Goal: Information Seeking & Learning: Learn about a topic

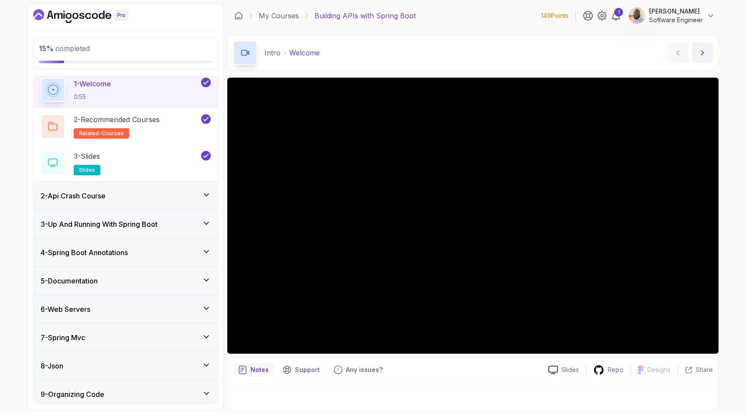
scroll to position [34, 0]
click at [133, 191] on div "2 - Api Crash Course" at bounding box center [126, 194] width 170 height 10
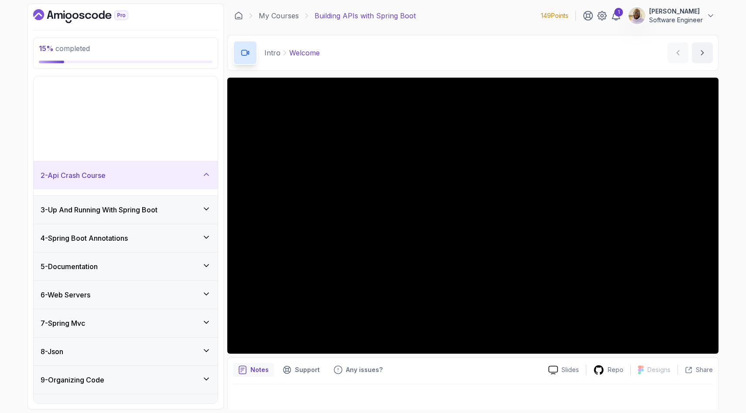
scroll to position [0, 0]
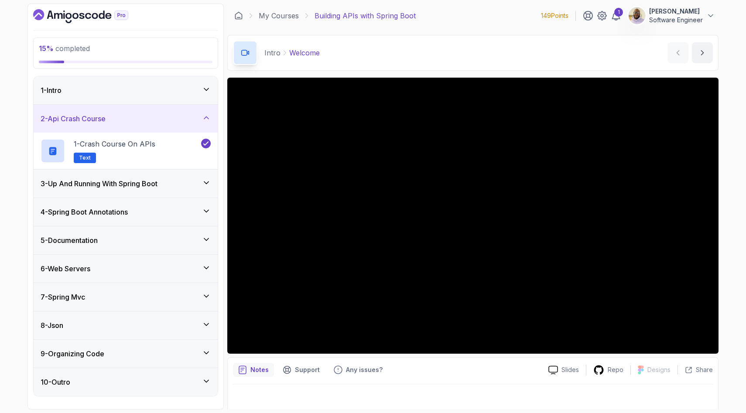
click at [137, 183] on h3 "3 - Up And Running With Spring Boot" at bounding box center [99, 183] width 117 height 10
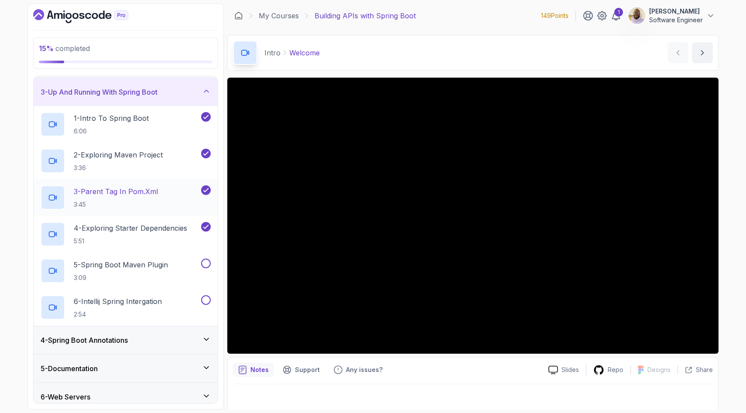
scroll to position [58, 0]
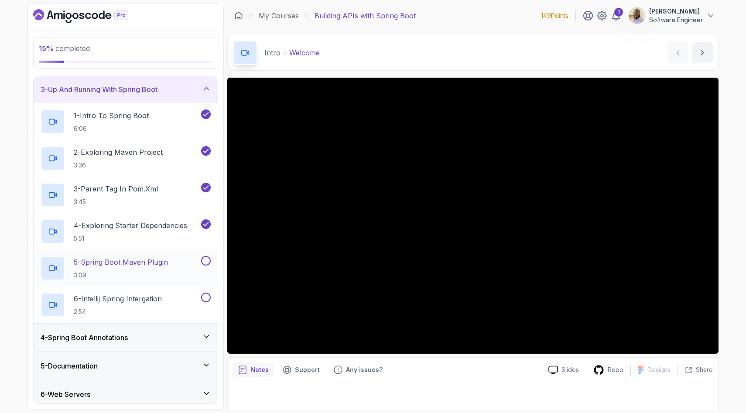
click at [140, 262] on p "5 - Spring Boot Maven Plugin" at bounding box center [121, 262] width 94 height 10
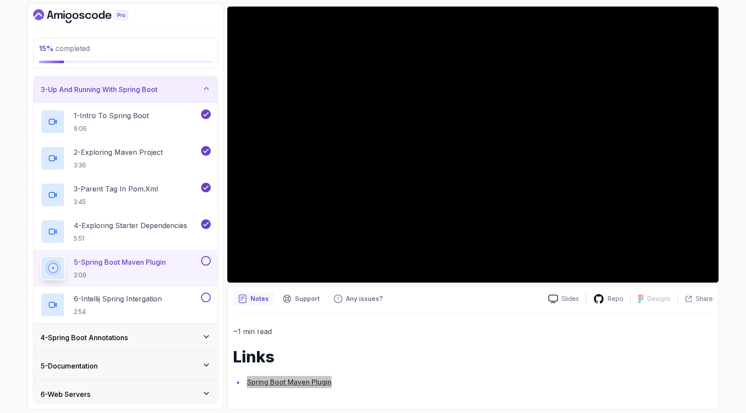
scroll to position [69, 0]
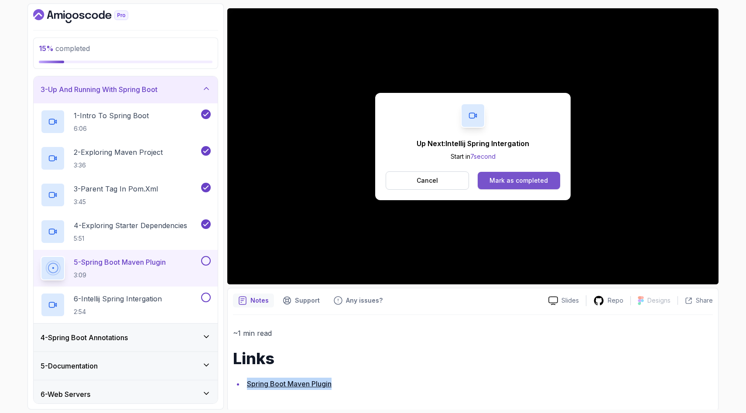
click at [510, 174] on button "Mark as completed" at bounding box center [518, 180] width 82 height 17
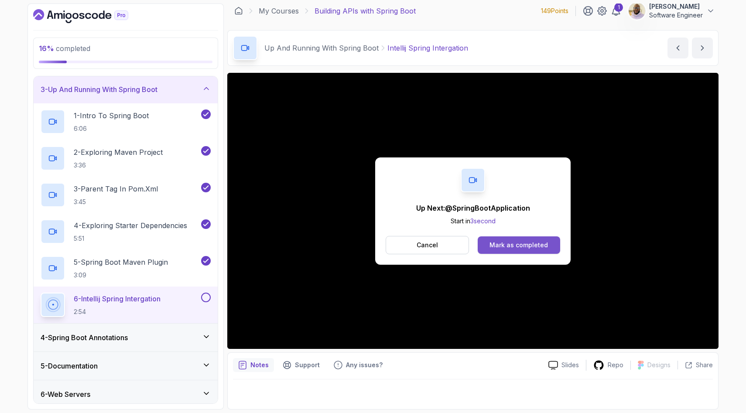
click at [506, 245] on div "Mark as completed" at bounding box center [518, 245] width 58 height 9
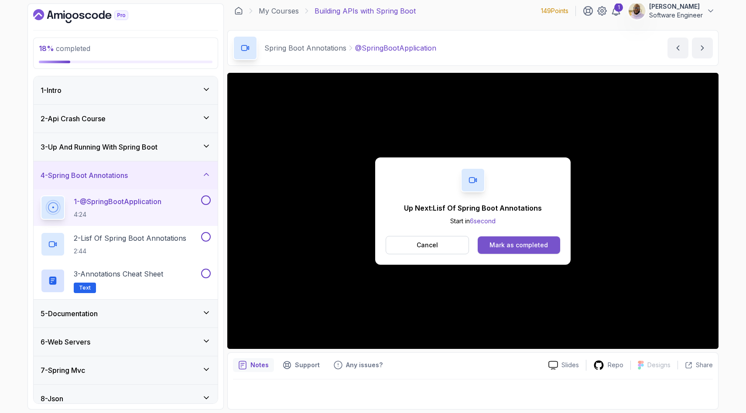
click at [507, 247] on div "Mark as completed" at bounding box center [518, 245] width 58 height 9
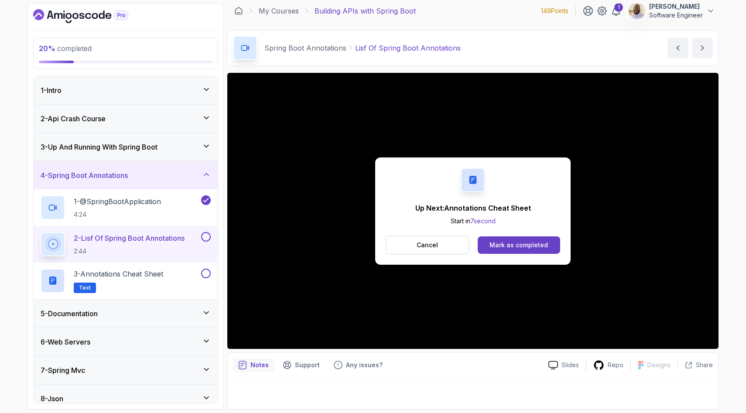
click at [507, 247] on div "Mark as completed" at bounding box center [518, 245] width 58 height 9
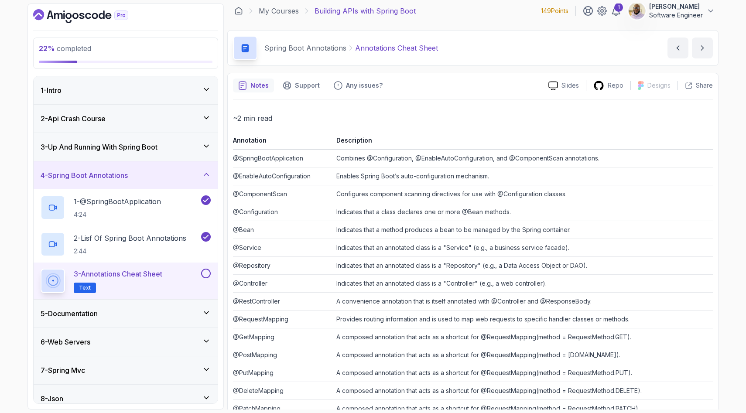
click at [205, 273] on button at bounding box center [206, 274] width 10 height 10
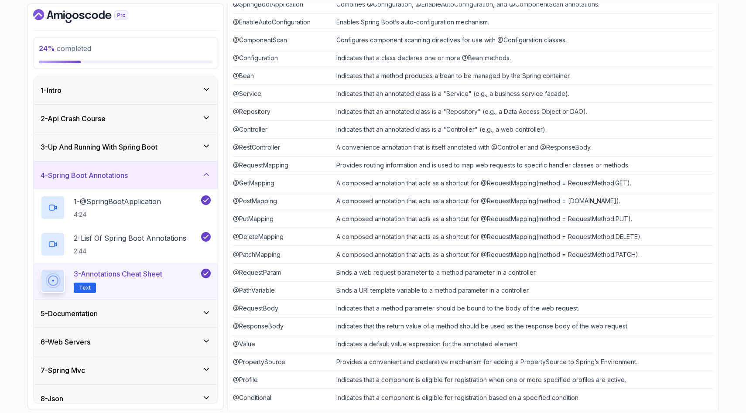
scroll to position [174, 0]
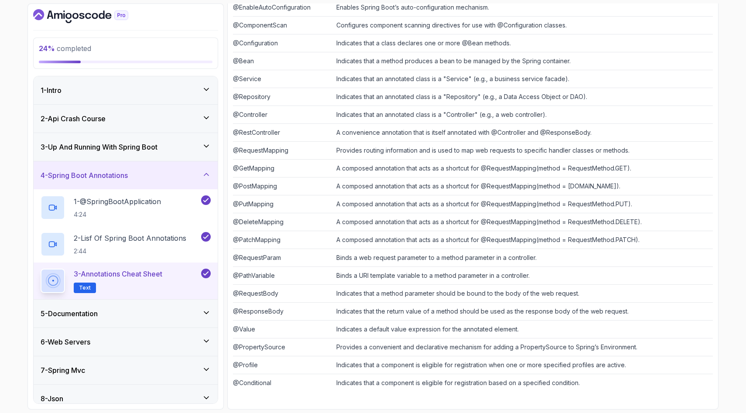
click at [146, 313] on div "5 - Documentation" at bounding box center [126, 313] width 170 height 10
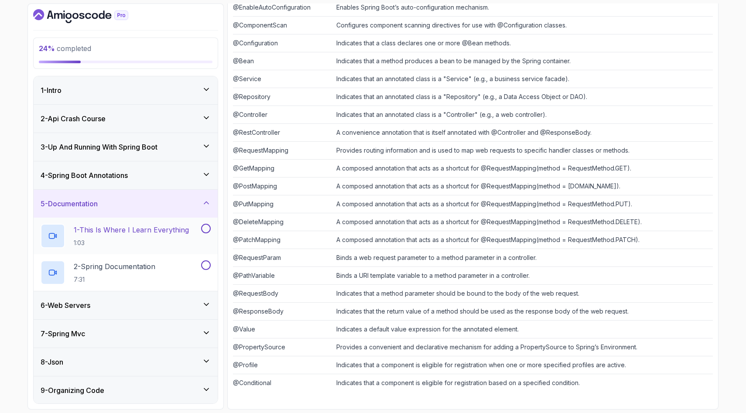
click at [143, 236] on h2 "1 - This Is Where I Learn Everything 1:03" at bounding box center [131, 236] width 115 height 23
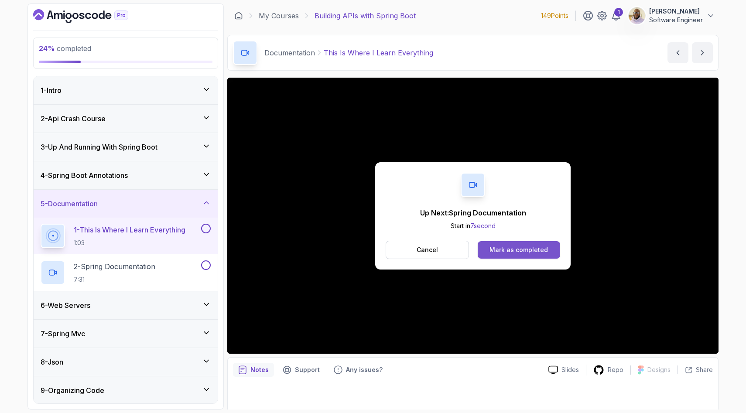
click at [505, 255] on button "Mark as completed" at bounding box center [518, 249] width 82 height 17
